Goal: Obtain resource: Download file/media

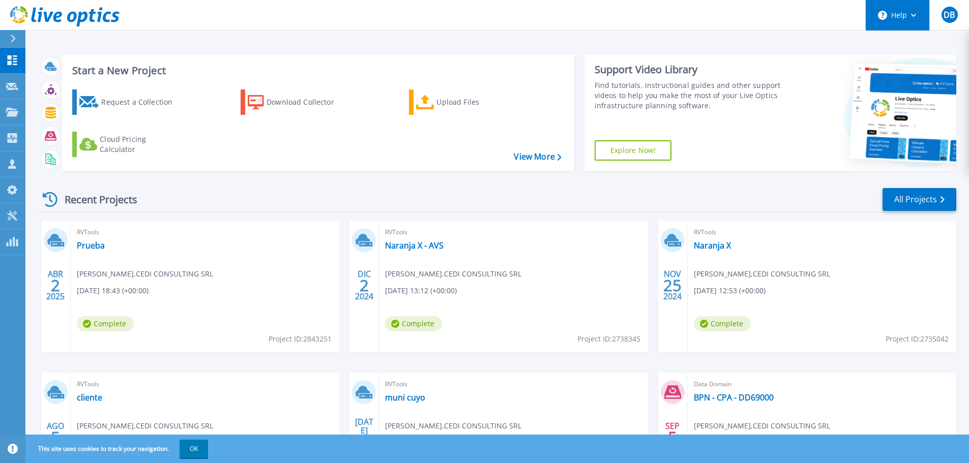
click at [912, 13] on button "Help" at bounding box center [898, 15] width 64 height 31
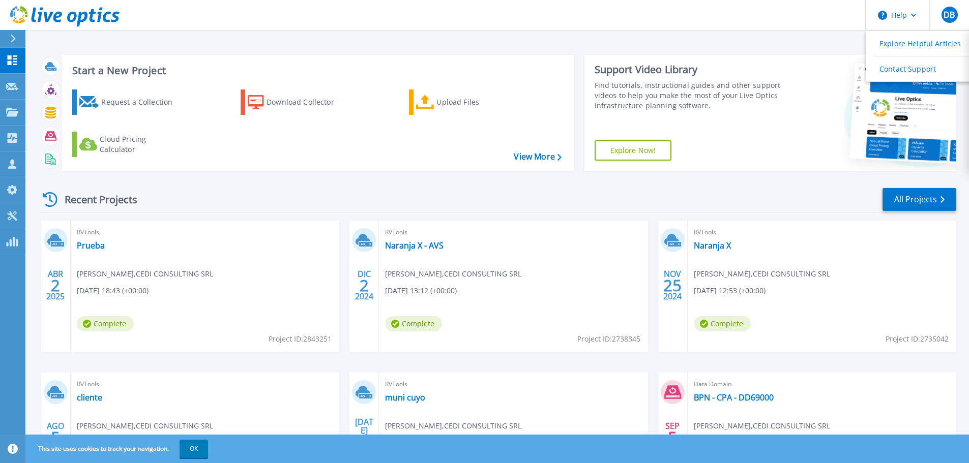
drag, startPoint x: 224, startPoint y: 193, endPoint x: 155, endPoint y: 121, distance: 100.4
click at [207, 160] on div "Start a New Project Request a Collection Download Collector Upload Files Cloud …" at bounding box center [497, 290] width 917 height 486
click at [12, 38] on icon at bounding box center [13, 39] width 6 height 8
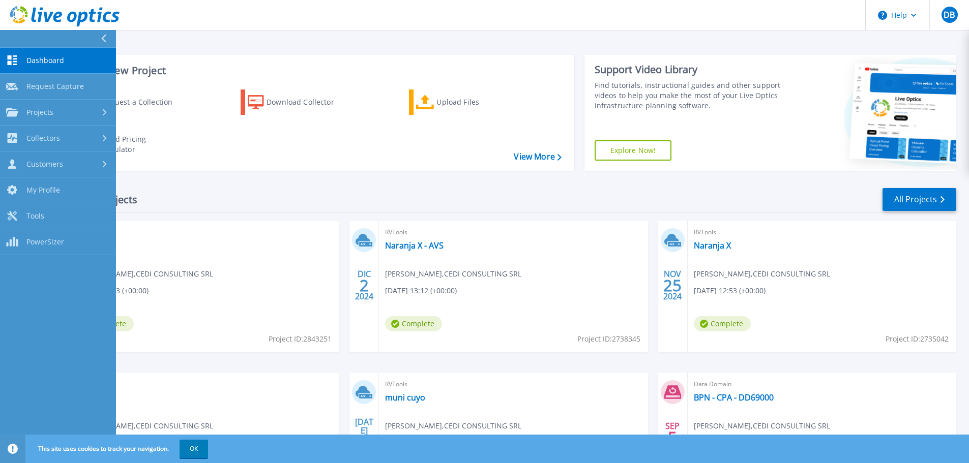
click at [50, 339] on div "Dashboard Dashboard Request Capture Request Capture Projects Projects Search Pr…" at bounding box center [58, 256] width 116 height 417
click at [62, 241] on span "PowerSizer" at bounding box center [45, 242] width 38 height 9
click at [45, 217] on link "Tools Tools" at bounding box center [58, 216] width 116 height 26
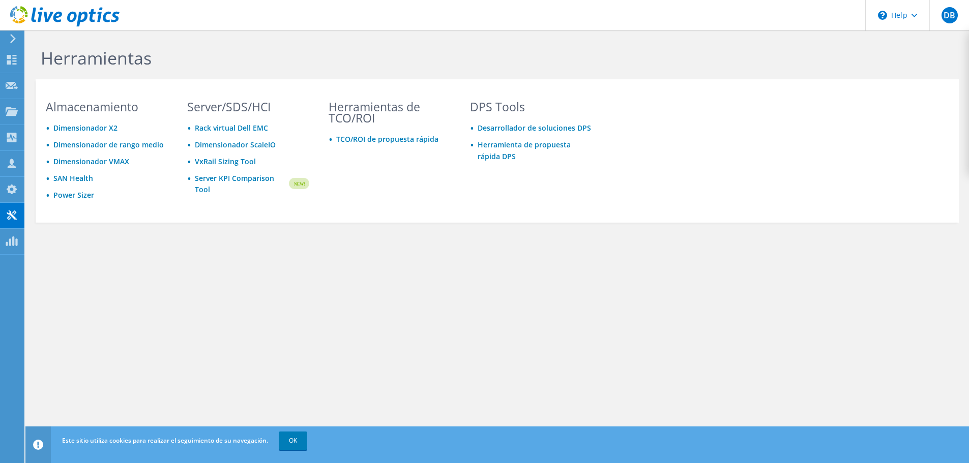
click at [12, 38] on icon at bounding box center [13, 38] width 8 height 9
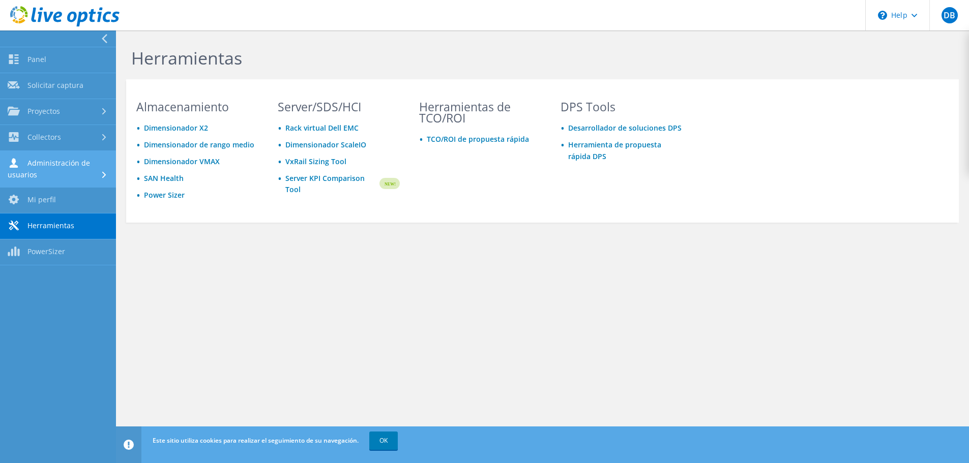
click at [61, 166] on link "Administración de usuarios" at bounding box center [58, 169] width 116 height 37
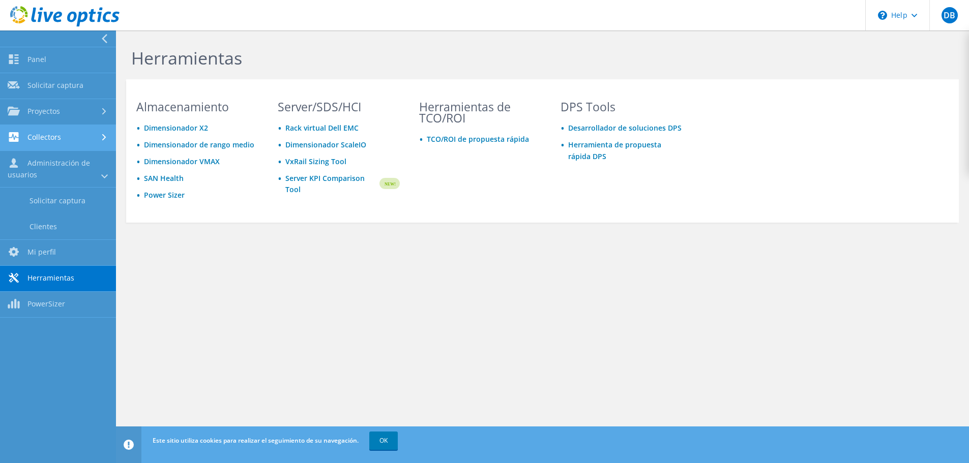
click at [45, 139] on link "Collectors" at bounding box center [58, 138] width 116 height 26
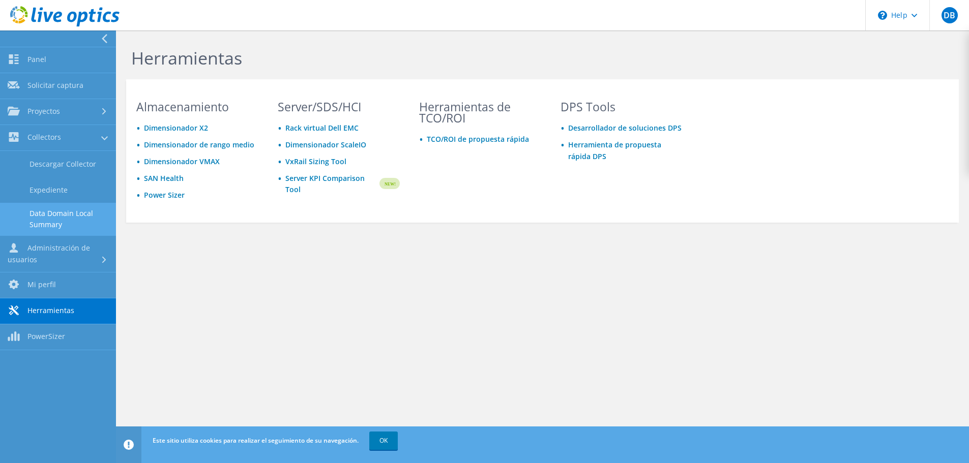
click at [62, 211] on link "Data Domain Local Summary" at bounding box center [58, 219] width 116 height 33
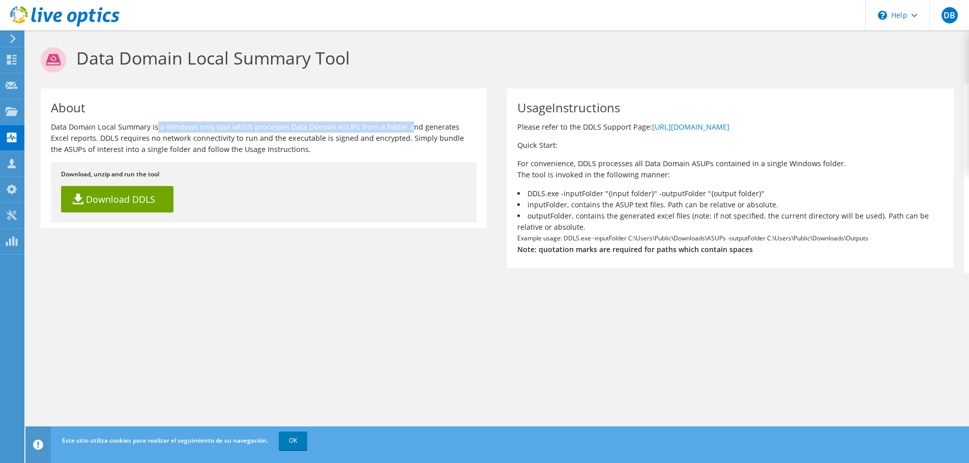
drag, startPoint x: 102, startPoint y: 122, endPoint x: 323, endPoint y: 127, distance: 221.8
click at [323, 127] on p "Data Domain Local Summary is a Windows only tool which processes Data Domain AS…" at bounding box center [264, 139] width 426 height 34
click at [302, 143] on p "Data Domain Local Summary is a Windows only tool which processes Data Domain AS…" at bounding box center [264, 139] width 426 height 34
click at [14, 34] on div at bounding box center [60, 17] width 120 height 34
click at [10, 61] on use at bounding box center [12, 60] width 10 height 10
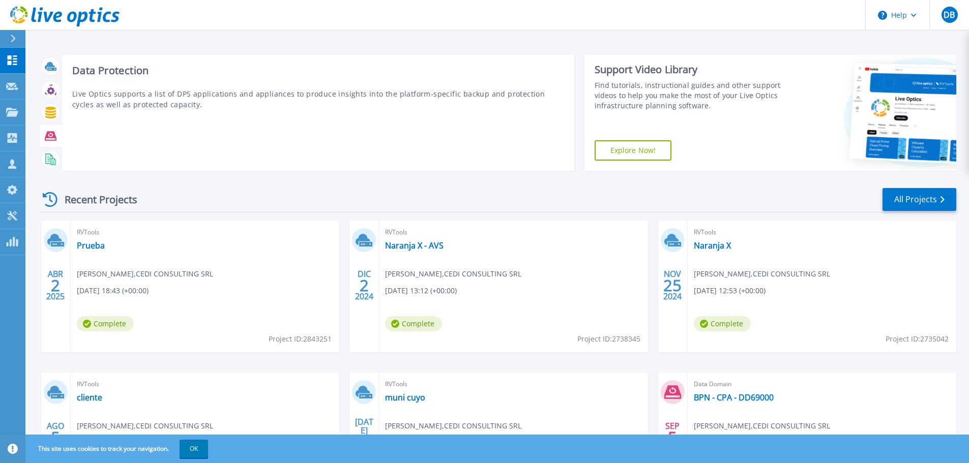
click at [53, 138] on icon at bounding box center [51, 135] width 12 height 9
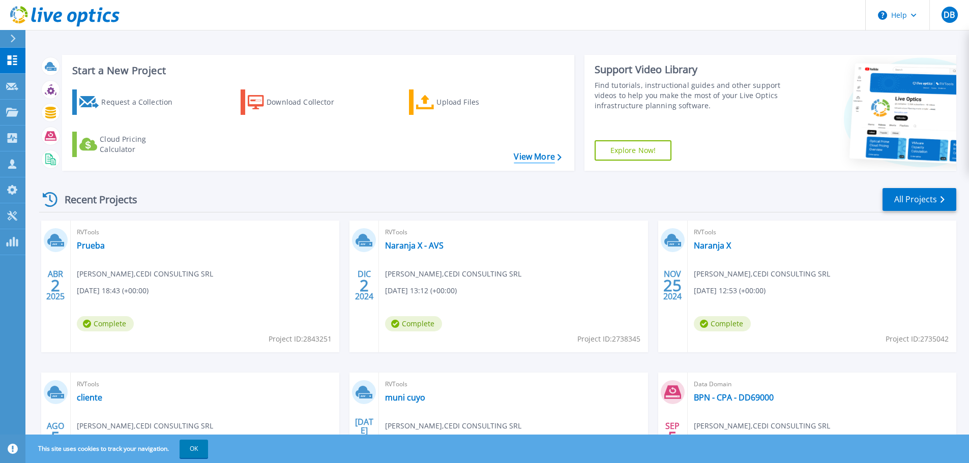
click at [545, 156] on link "View More" at bounding box center [537, 157] width 47 height 10
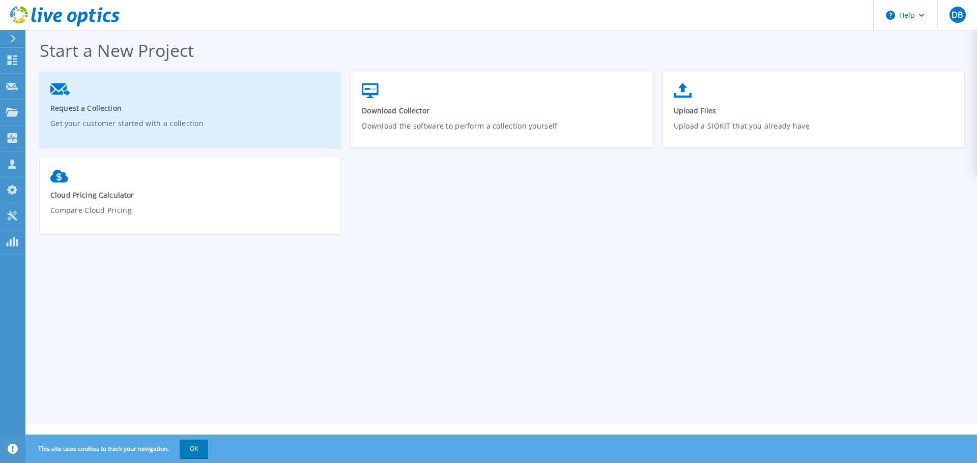
click at [273, 96] on link "Request a Collection Get your customer started with a collection" at bounding box center [190, 113] width 301 height 70
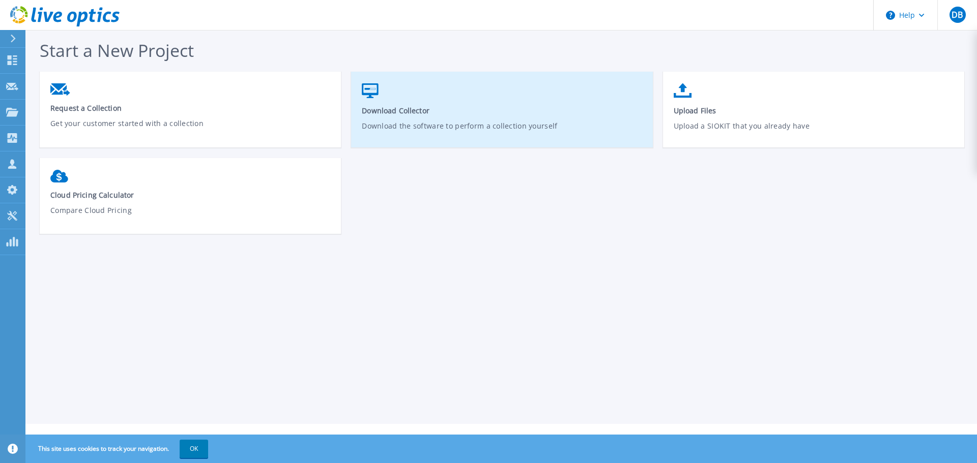
click at [478, 121] on p "Download the software to perform a collection yourself" at bounding box center [502, 132] width 280 height 23
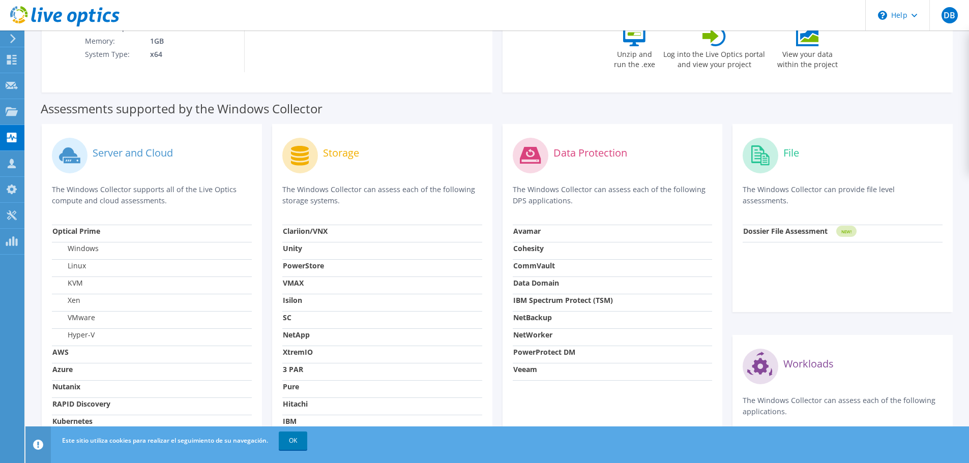
scroll to position [305, 0]
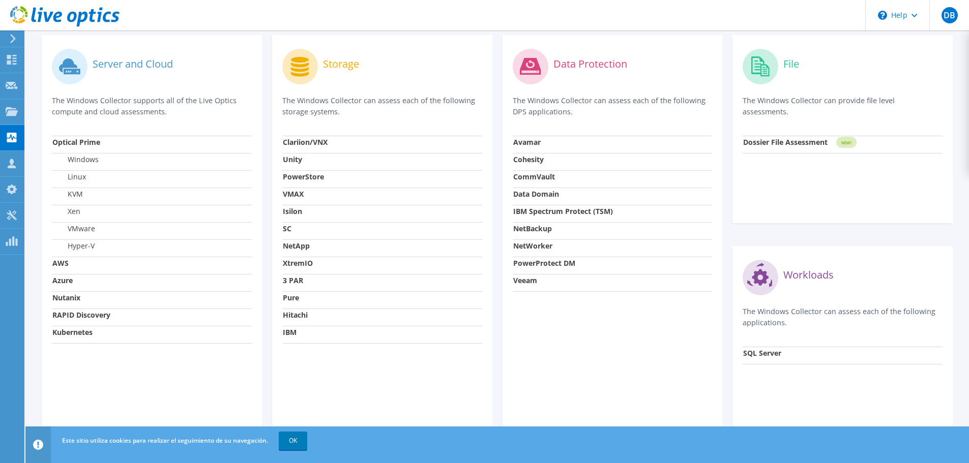
click at [525, 282] on strong "Veeam" at bounding box center [525, 281] width 24 height 10
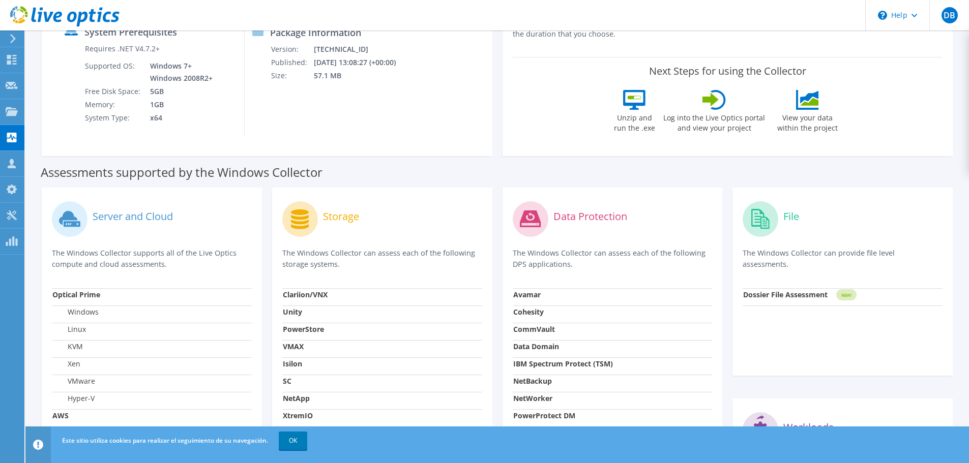
click at [536, 209] on circle at bounding box center [531, 219] width 36 height 36
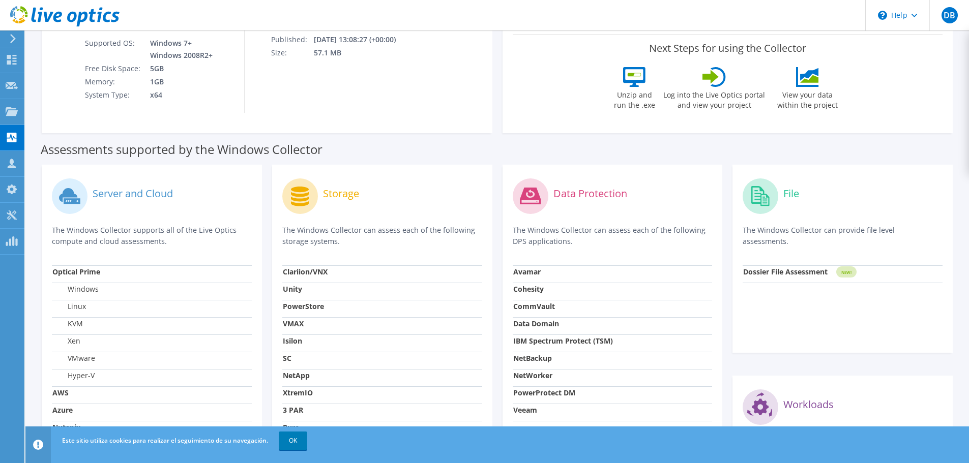
scroll to position [0, 0]
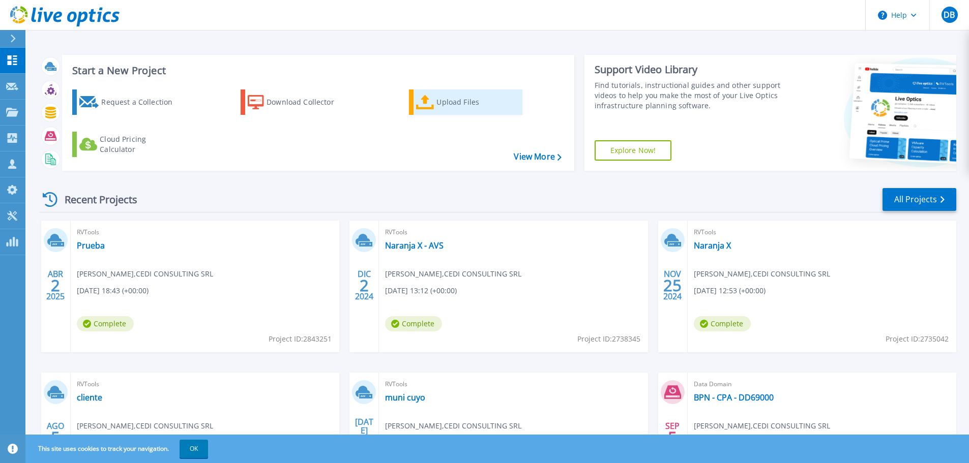
click at [473, 109] on div "Upload Files" at bounding box center [476, 102] width 81 height 20
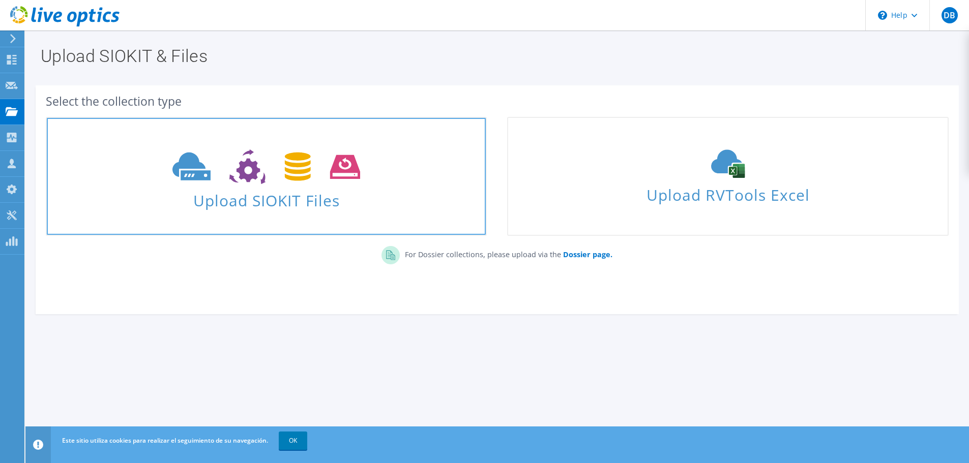
click at [281, 192] on span "Upload SIOKIT Files" at bounding box center [266, 198] width 439 height 22
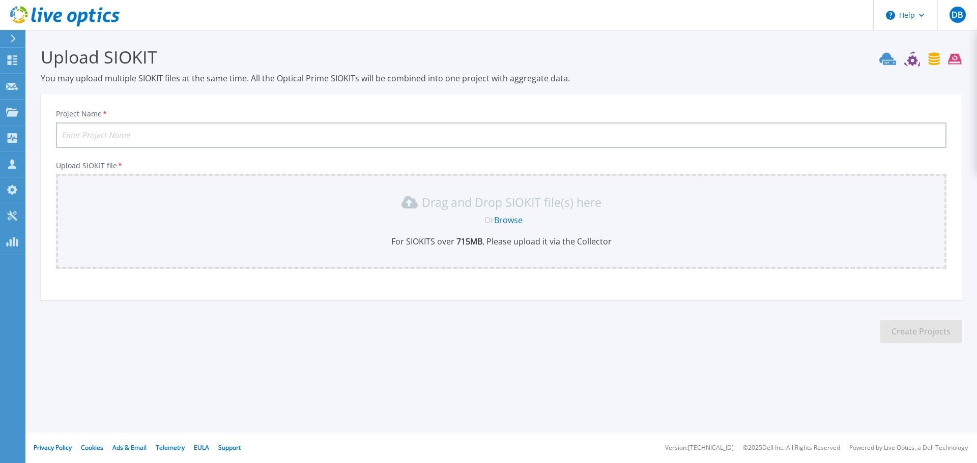
click at [956, 60] on icon at bounding box center [954, 59] width 13 height 11
click at [905, 12] on button "Help" at bounding box center [905, 15] width 64 height 31
click at [911, 39] on link "Explore Helpful Articles" at bounding box center [930, 43] width 113 height 25
click at [13, 46] on div at bounding box center [17, 38] width 16 height 17
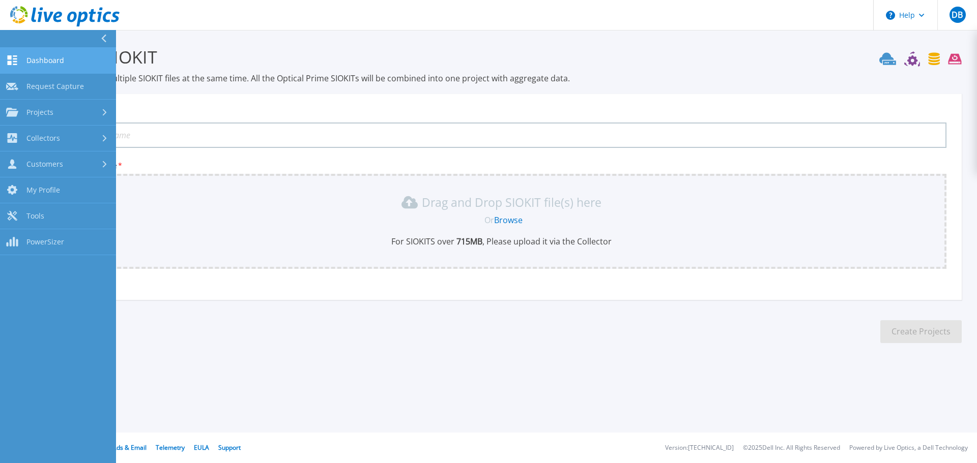
click at [29, 62] on span "Dashboard" at bounding box center [45, 60] width 38 height 9
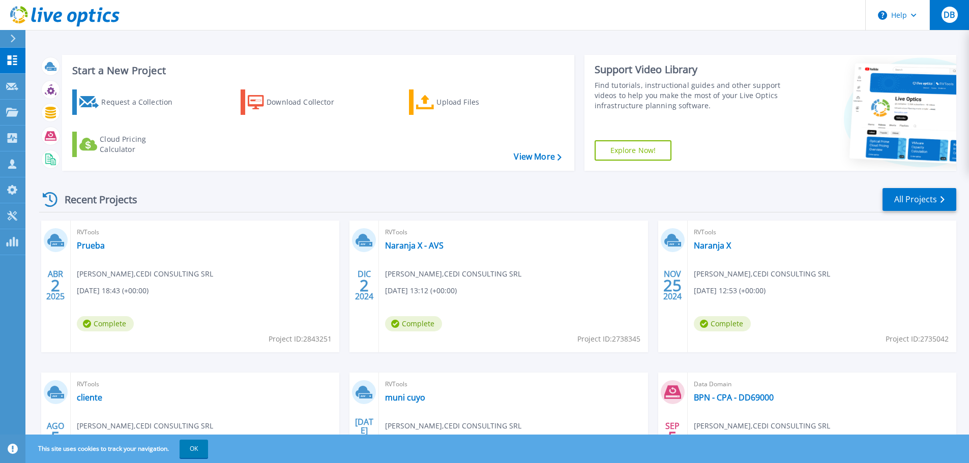
click at [959, 15] on button "DB" at bounding box center [949, 15] width 40 height 30
drag, startPoint x: 658, startPoint y: 204, endPoint x: 166, endPoint y: 162, distance: 493.1
click at [652, 202] on div "Recent Projects All Projects" at bounding box center [497, 199] width 917 height 25
click at [956, 7] on div "DB" at bounding box center [949, 15] width 16 height 16
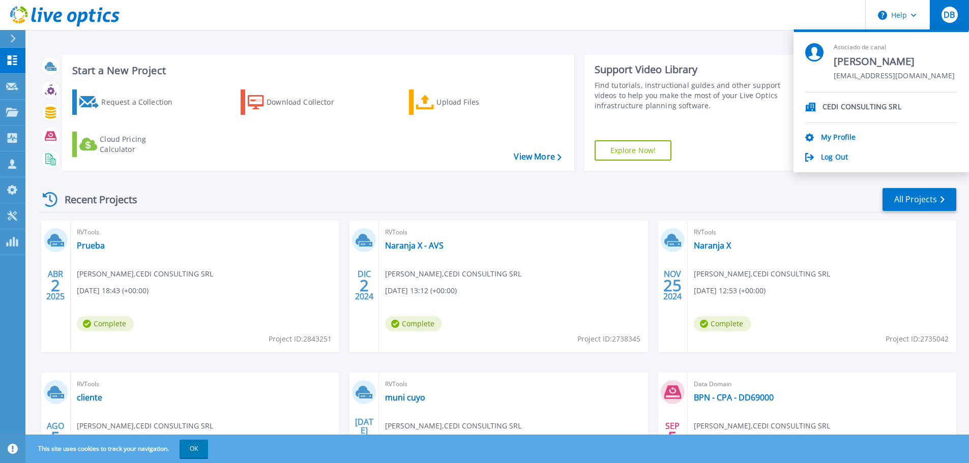
click at [671, 97] on div "Find tutorials, instructional guides and other support videos to help you make …" at bounding box center [690, 95] width 190 height 31
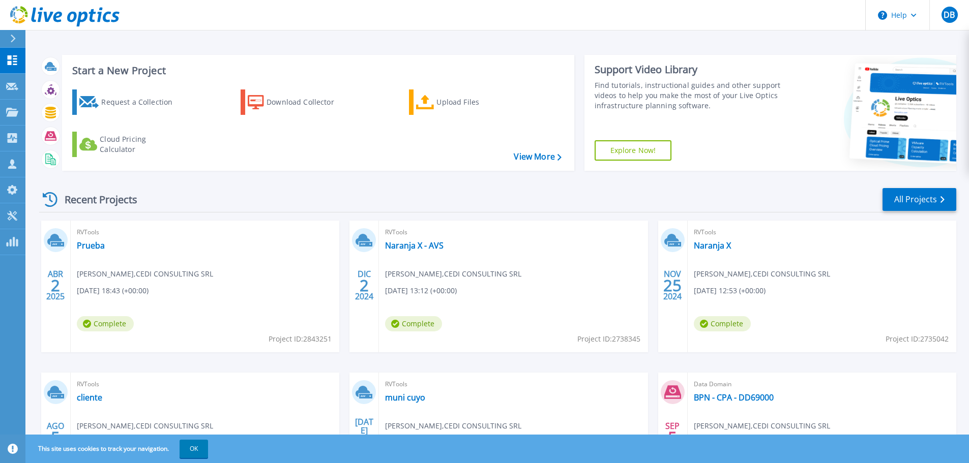
click at [648, 153] on link "Explore Now!" at bounding box center [633, 150] width 77 height 20
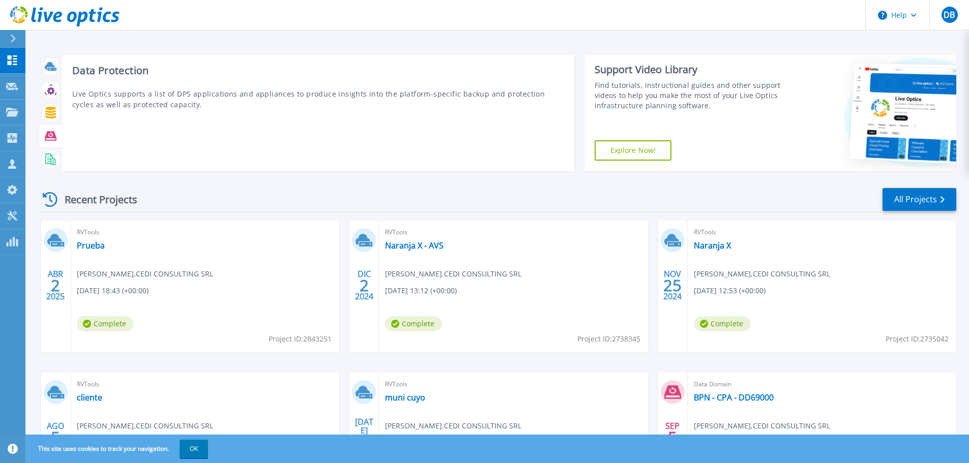
click at [43, 140] on div at bounding box center [51, 136] width 18 height 18
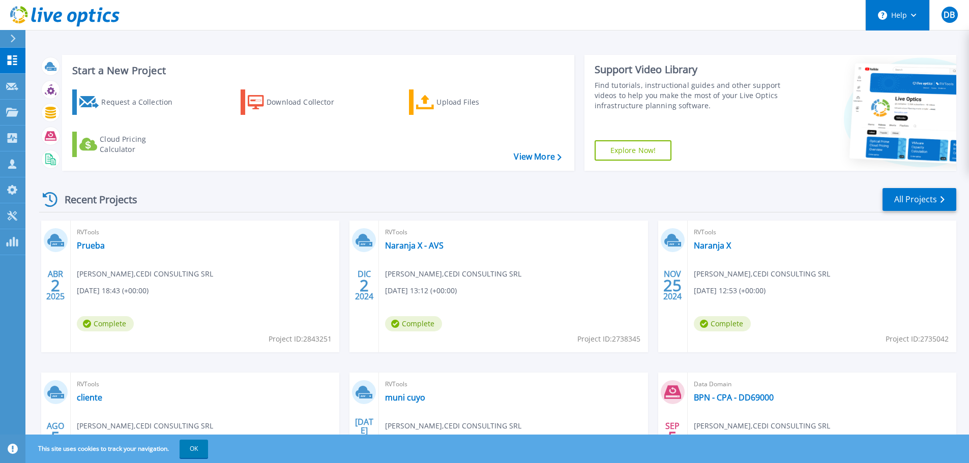
click at [879, 14] on circle at bounding box center [882, 15] width 9 height 9
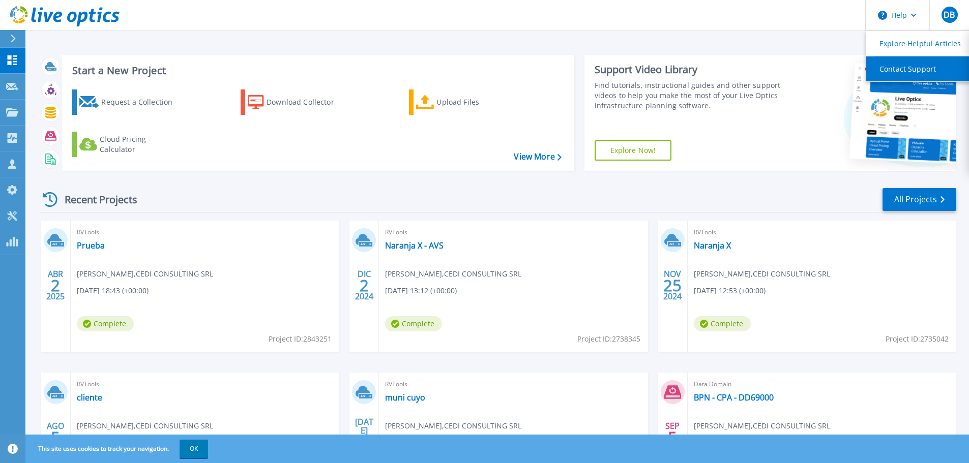
click at [901, 71] on link "Contact Support" at bounding box center [922, 68] width 113 height 25
click at [644, 40] on div "Start a New Project Request a Collection Download Collector Upload Files Cloud …" at bounding box center [496, 266] width 943 height 533
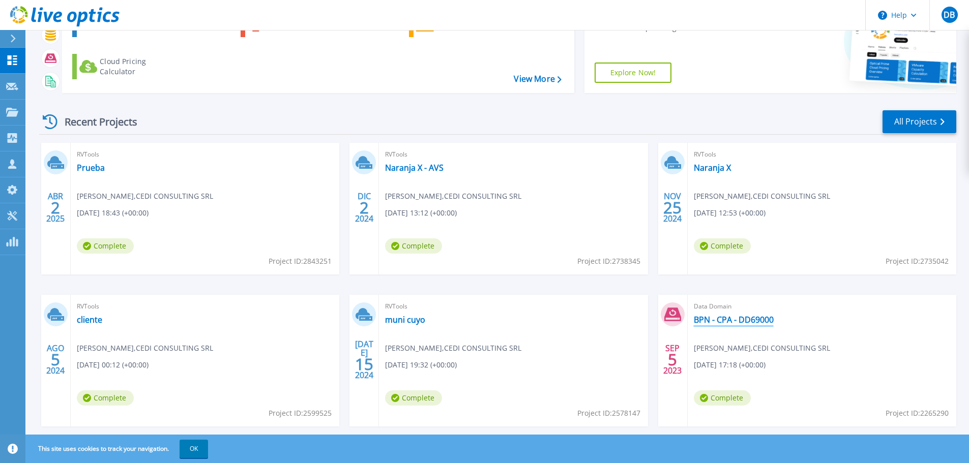
scroll to position [100, 0]
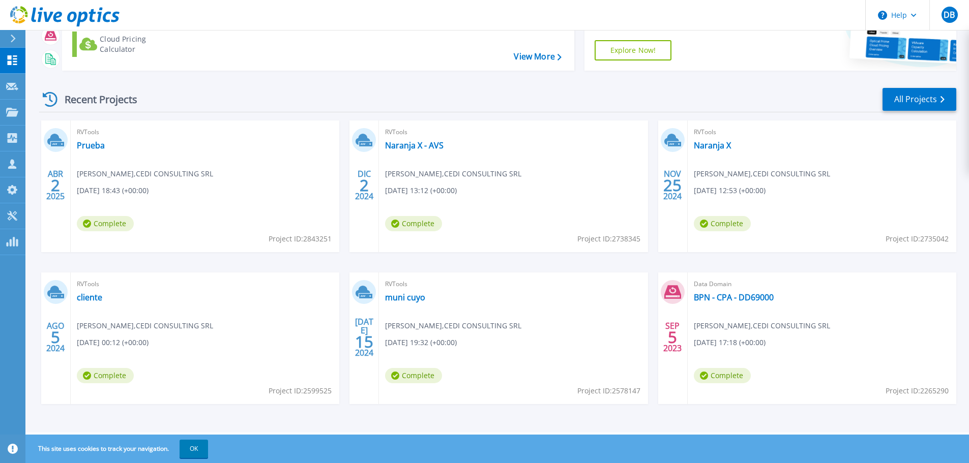
click at [13, 42] on icon at bounding box center [13, 39] width 6 height 8
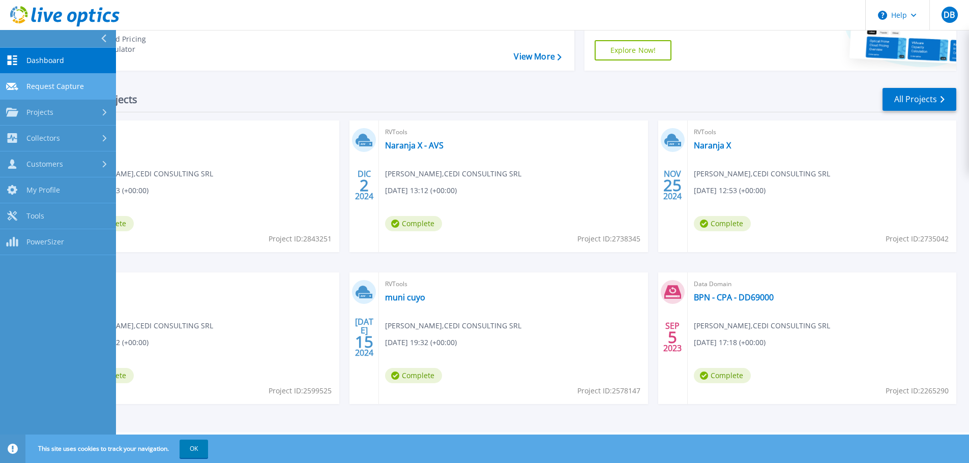
click at [64, 83] on span "Request Capture" at bounding box center [54, 86] width 57 height 9
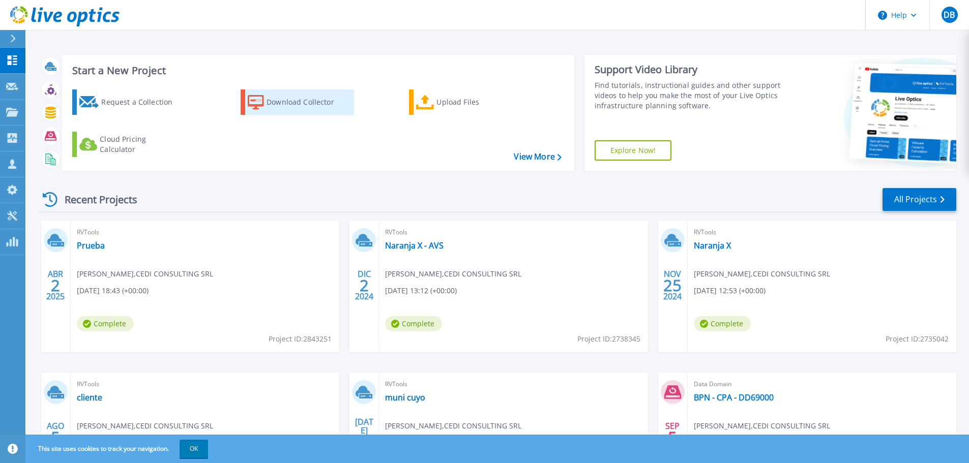
click at [324, 97] on div "Download Collector" at bounding box center [307, 102] width 81 height 20
